Goal: Task Accomplishment & Management: Manage account settings

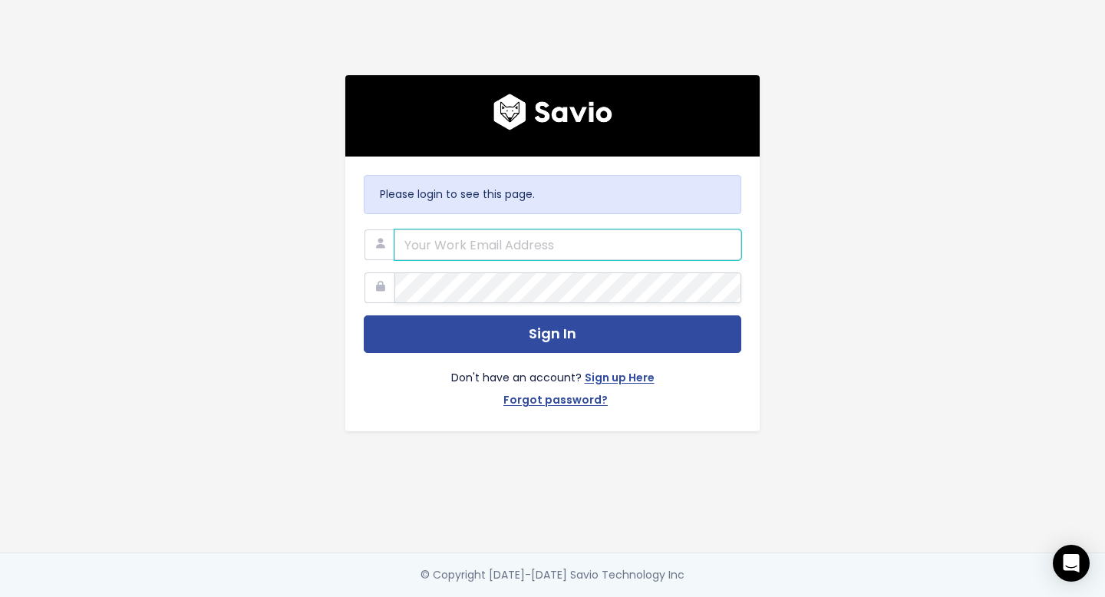
click at [495, 240] on input "email" at bounding box center [568, 244] width 347 height 31
type input "jack.bayliss@tradifyhq.com"
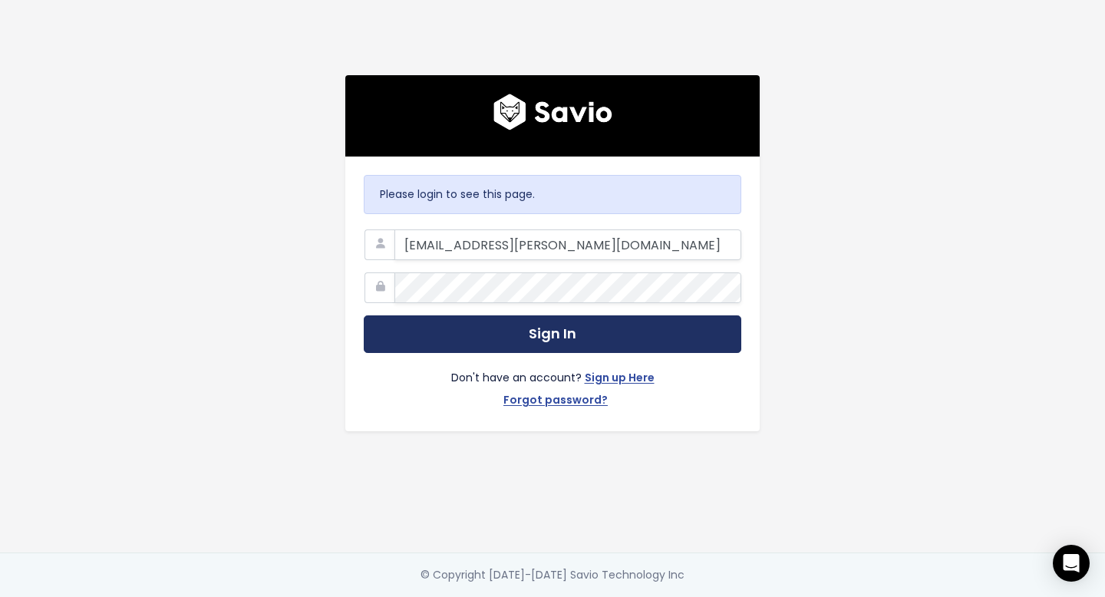
click at [563, 340] on button "Sign In" at bounding box center [553, 334] width 378 height 38
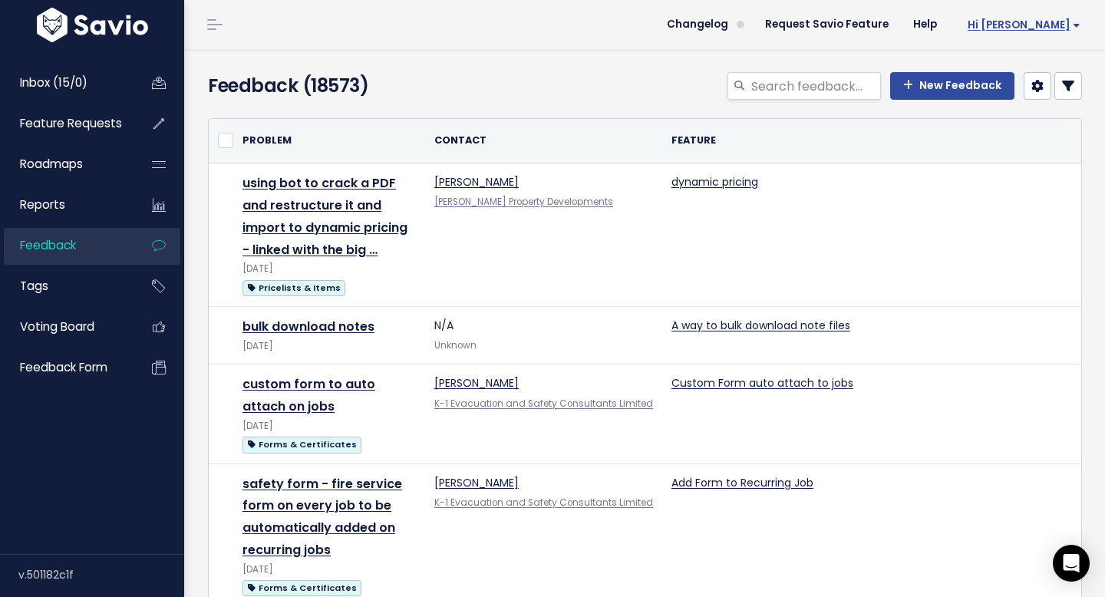
click at [1041, 28] on span "Hi [PERSON_NAME]" at bounding box center [1024, 25] width 113 height 12
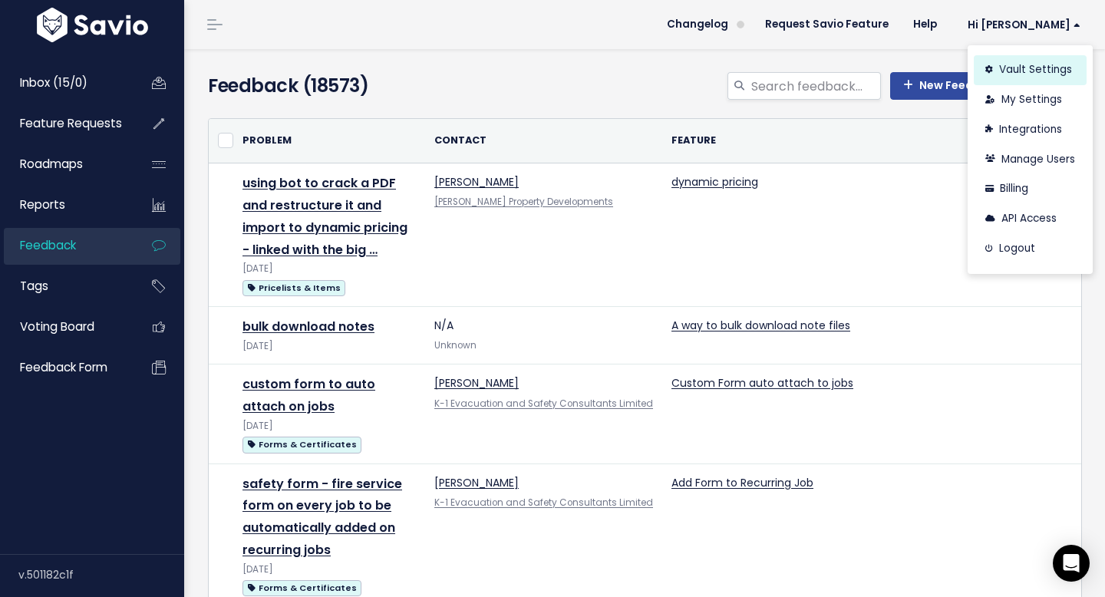
click at [1019, 78] on link "Vault Settings" at bounding box center [1030, 70] width 113 height 30
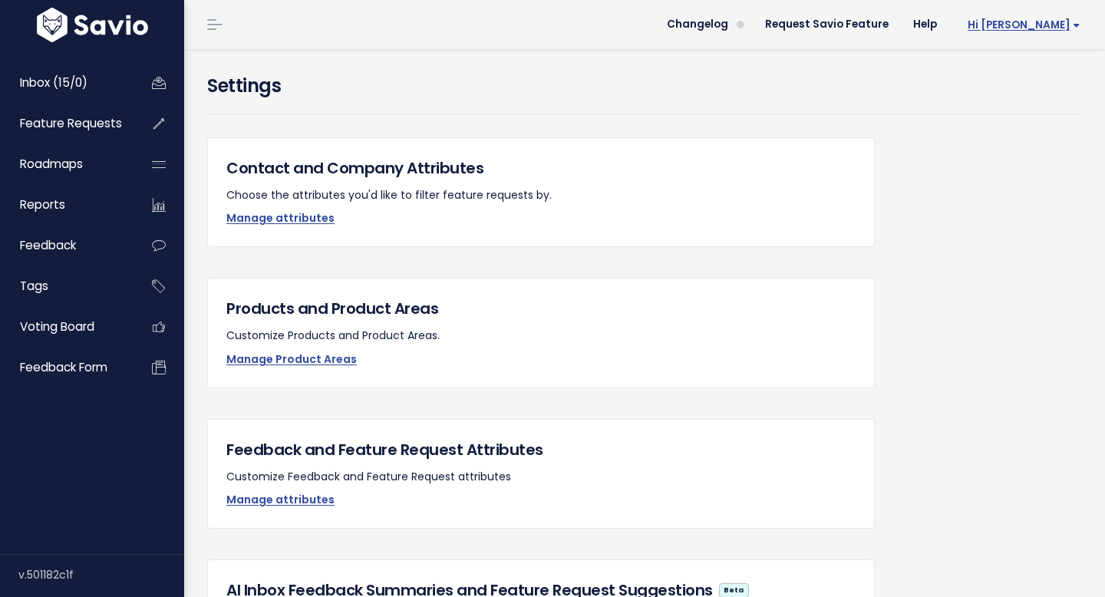
click at [1035, 26] on span "Hi Jack" at bounding box center [1024, 25] width 113 height 12
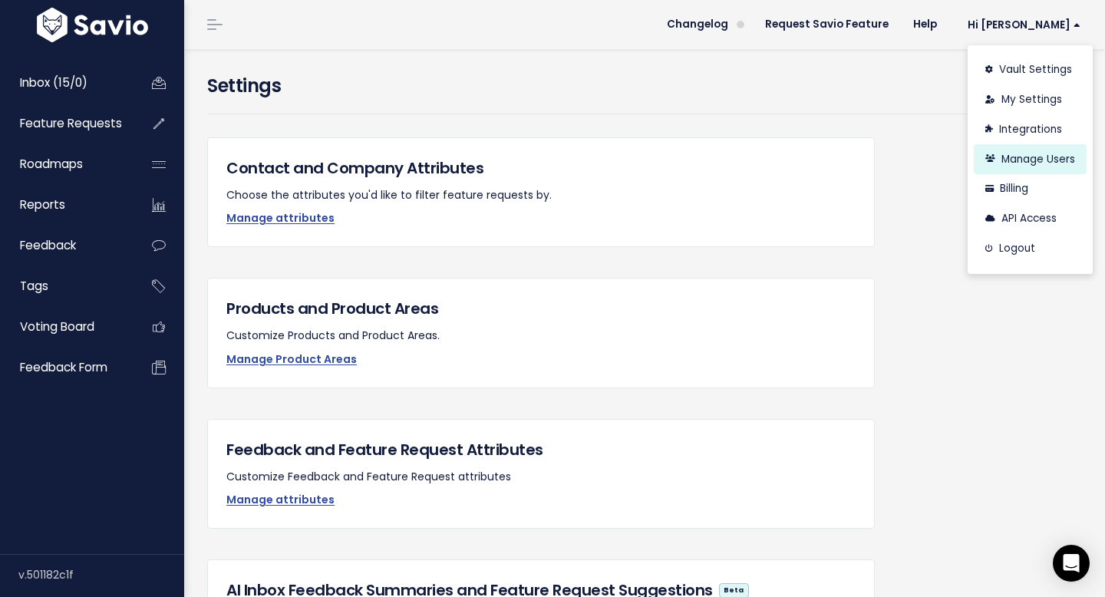
click at [1016, 152] on link "Manage Users" at bounding box center [1030, 159] width 113 height 30
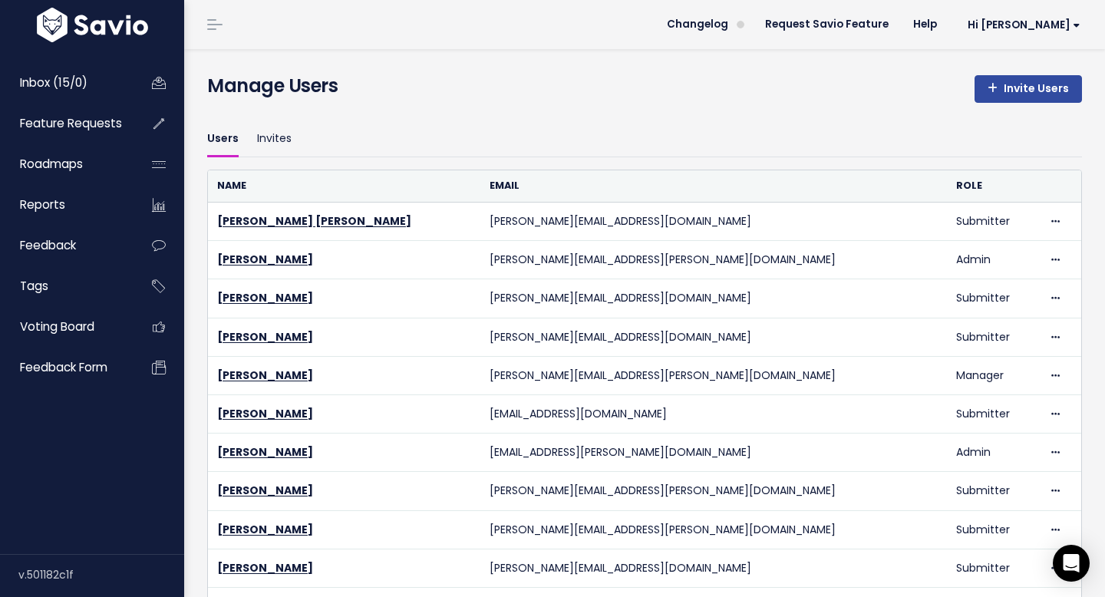
click at [967, 85] on div "Manage Users Invite Users" at bounding box center [644, 89] width 875 height 34
click at [985, 86] on link "Invite Users" at bounding box center [1028, 89] width 107 height 28
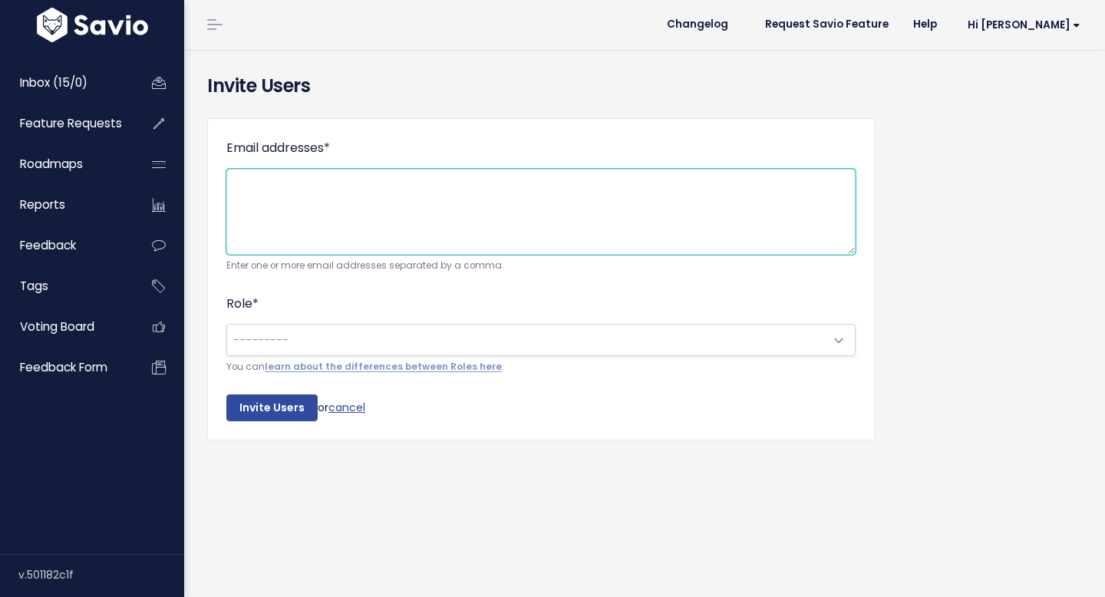
click at [509, 205] on textarea "Email addresses *" at bounding box center [540, 212] width 629 height 86
paste textarea "[PERSON_NAME][EMAIL_ADDRESS][DOMAIN_NAME]"
type textarea "[PERSON_NAME][EMAIL_ADDRESS][DOMAIN_NAME]"
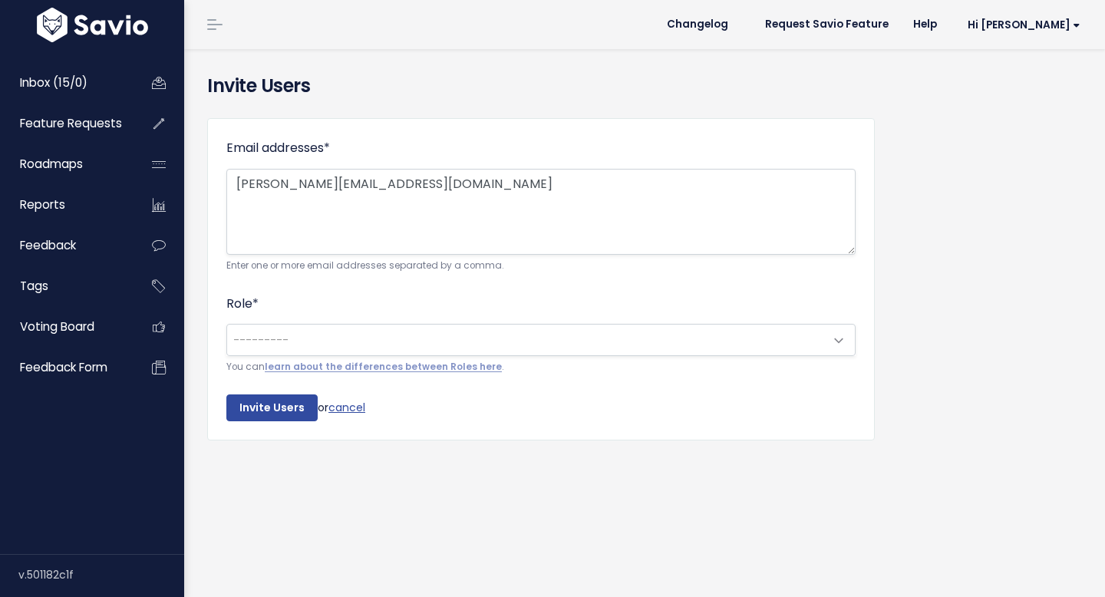
click at [516, 327] on span "---------" at bounding box center [525, 340] width 597 height 31
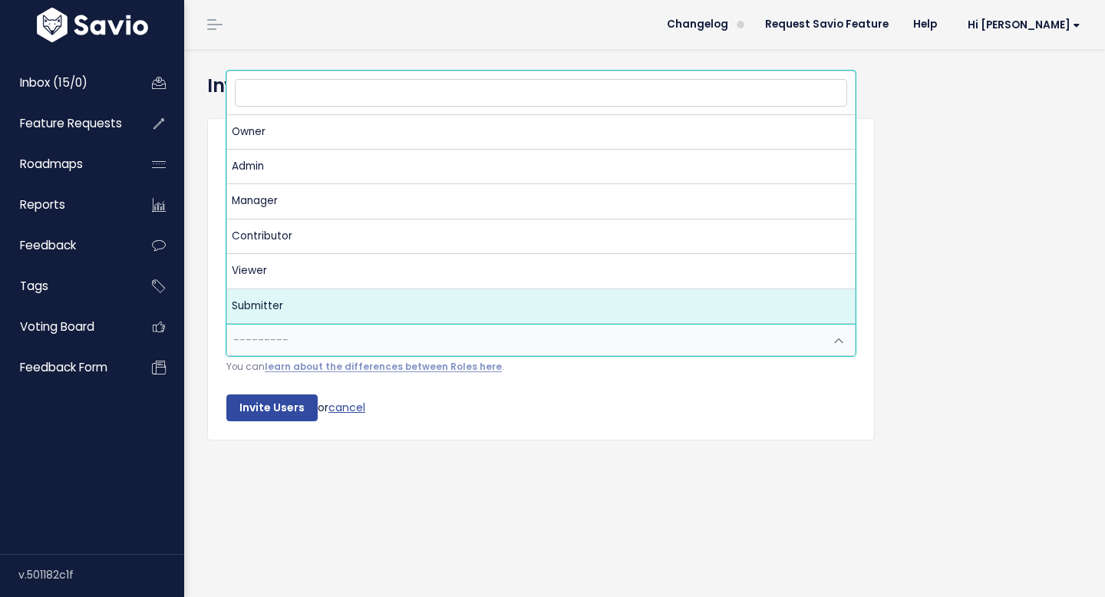
select select "SUBMITTER"
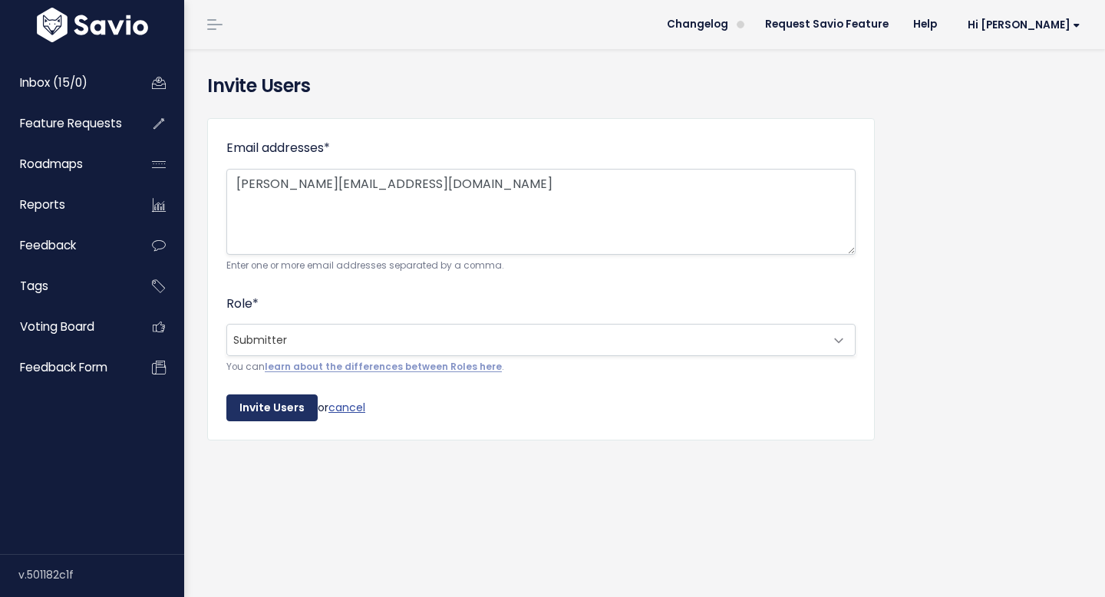
click at [272, 413] on input "Invite Users" at bounding box center [271, 409] width 91 height 28
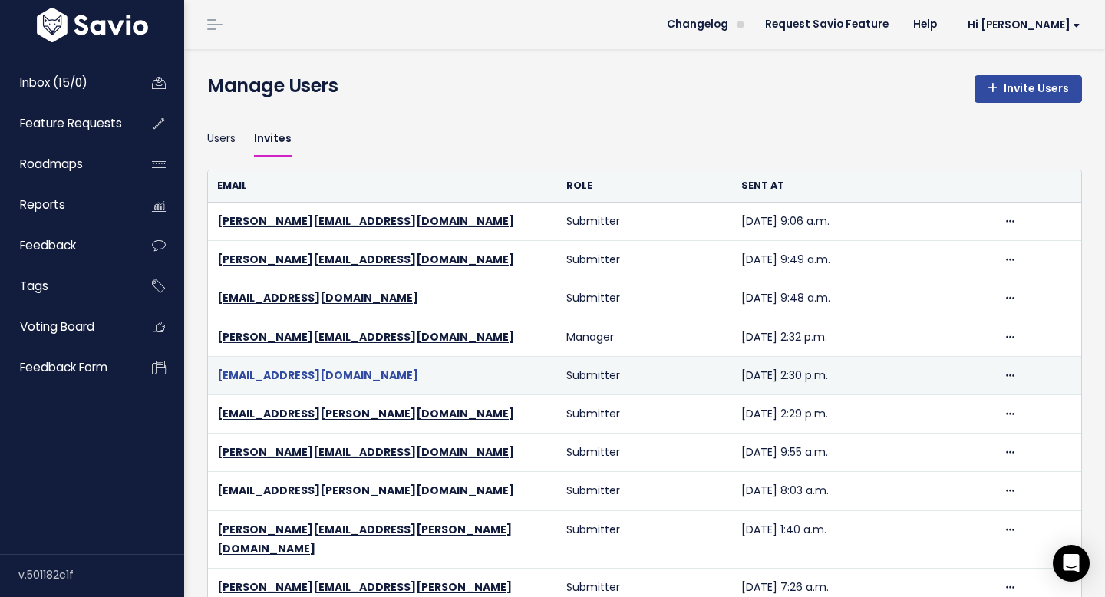
scroll to position [474, 0]
